Goal: Check status: Check status

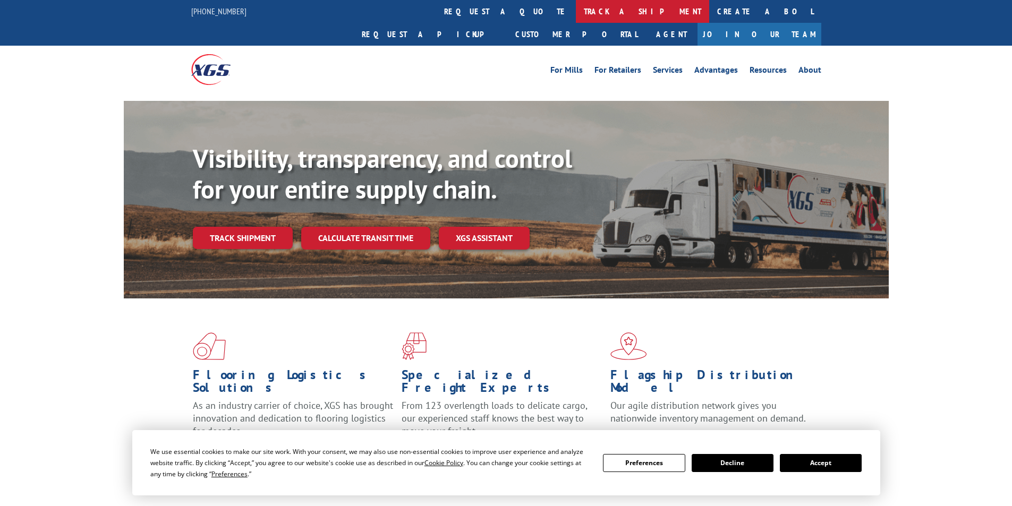
click at [576, 21] on link "track a shipment" at bounding box center [642, 11] width 133 height 23
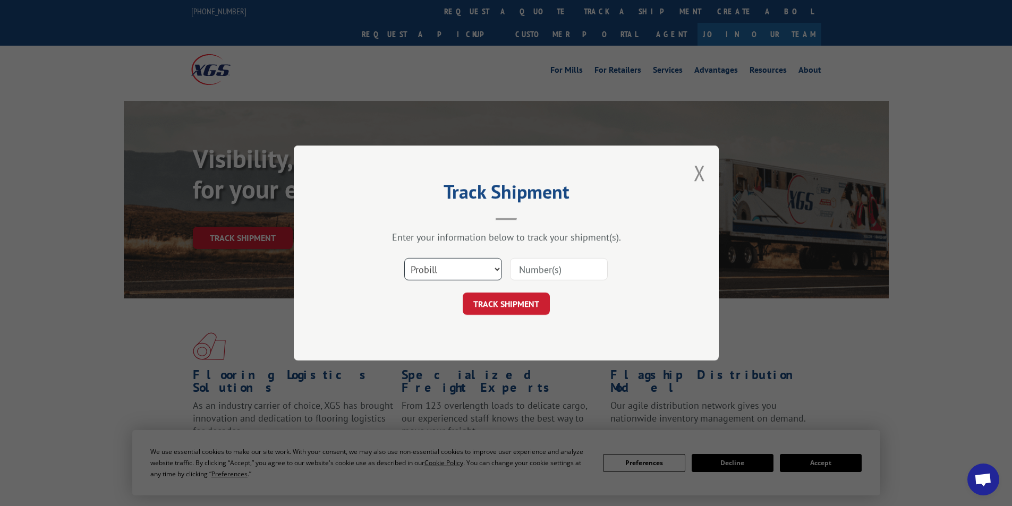
click at [454, 265] on select "Select category... Probill BOL PO" at bounding box center [453, 269] width 98 height 22
select select "bol"
click at [404, 258] on select "Select category... Probill BOL PO" at bounding box center [453, 269] width 98 height 22
click at [535, 280] on input at bounding box center [559, 269] width 98 height 22
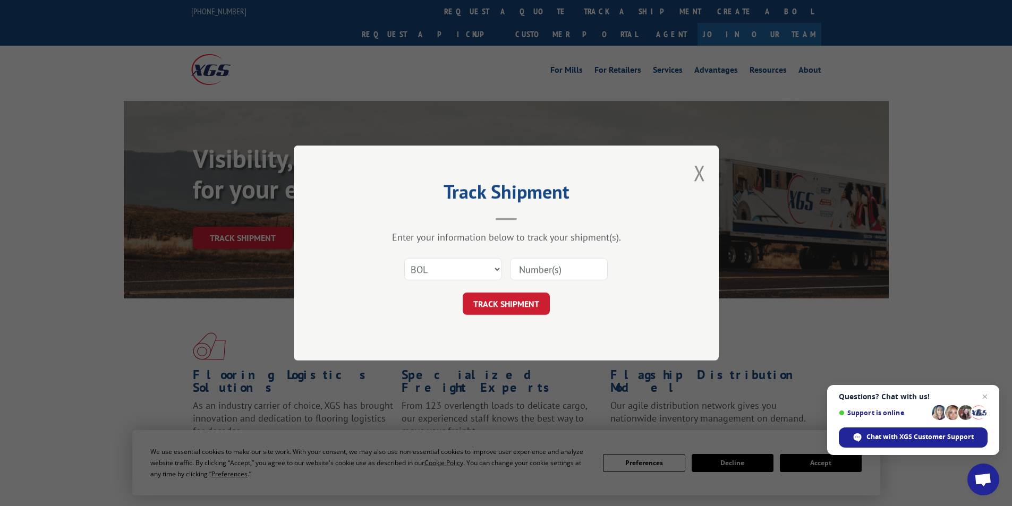
paste input "449720"
type input "449720"
click at [511, 319] on div "Track Shipment Enter your information below to track your shipment(s). Select c…" at bounding box center [506, 253] width 425 height 215
click at [511, 312] on button "TRACK SHIPMENT" at bounding box center [506, 304] width 87 height 22
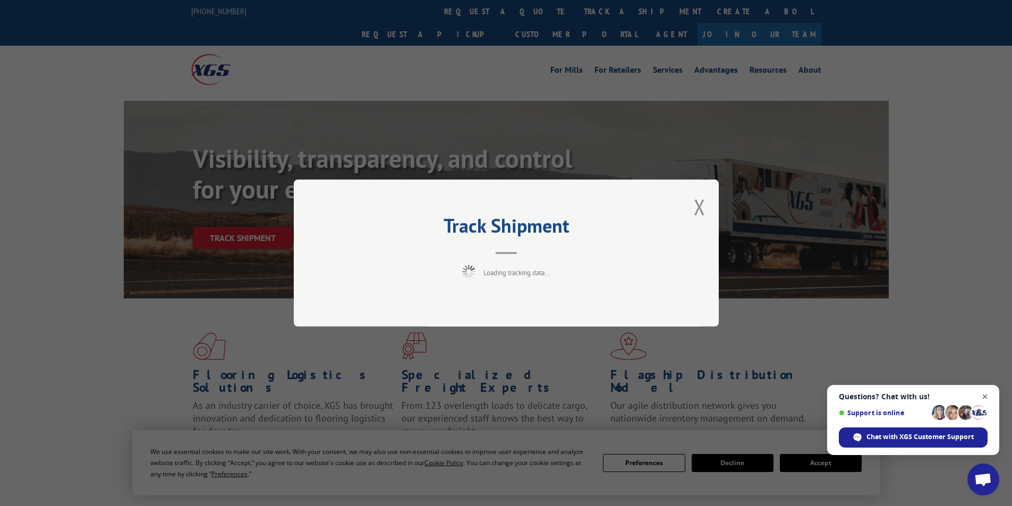
click at [987, 400] on span "Close chat" at bounding box center [984, 396] width 13 height 13
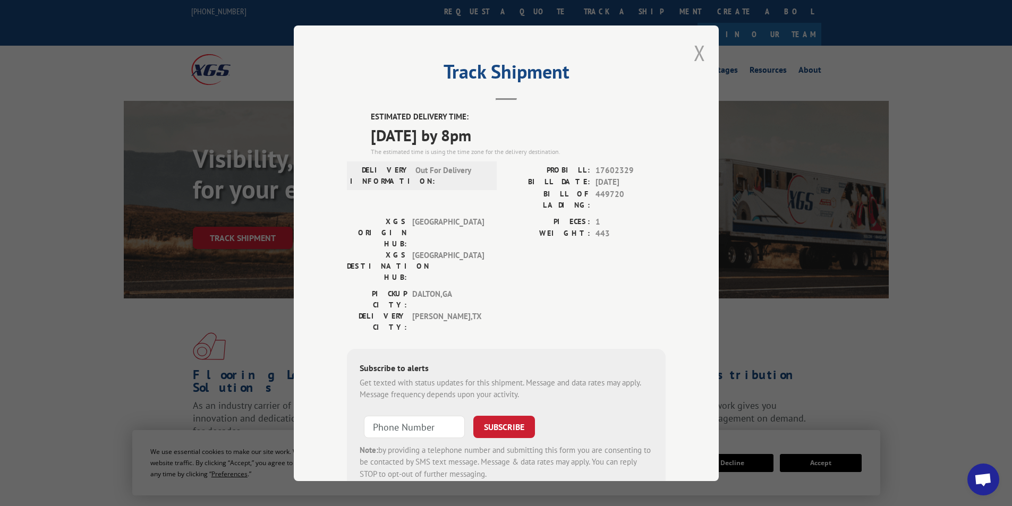
click at [696, 58] on button "Close modal" at bounding box center [700, 53] width 12 height 28
